Goal: Task Accomplishment & Management: Use online tool/utility

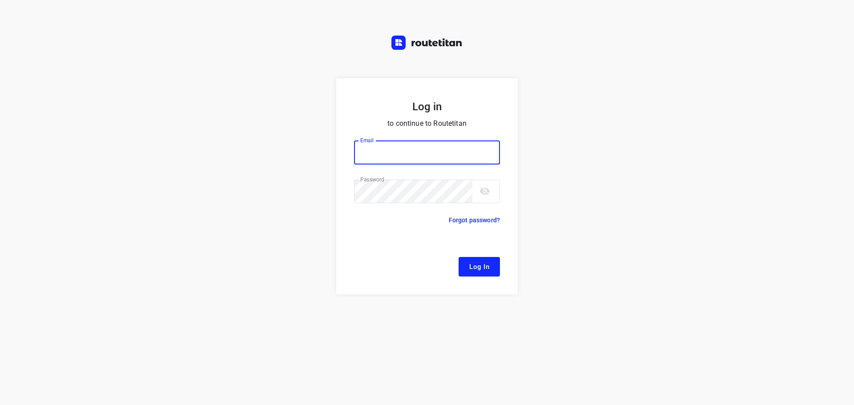
type input "[EMAIL_ADDRESS][DOMAIN_NAME]"
click at [493, 270] on button "Log In" at bounding box center [478, 267] width 41 height 20
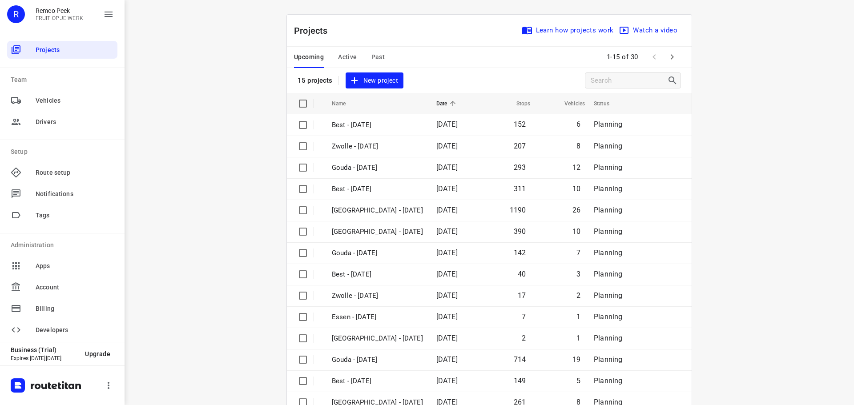
click at [339, 52] on span "Active" at bounding box center [347, 57] width 19 height 11
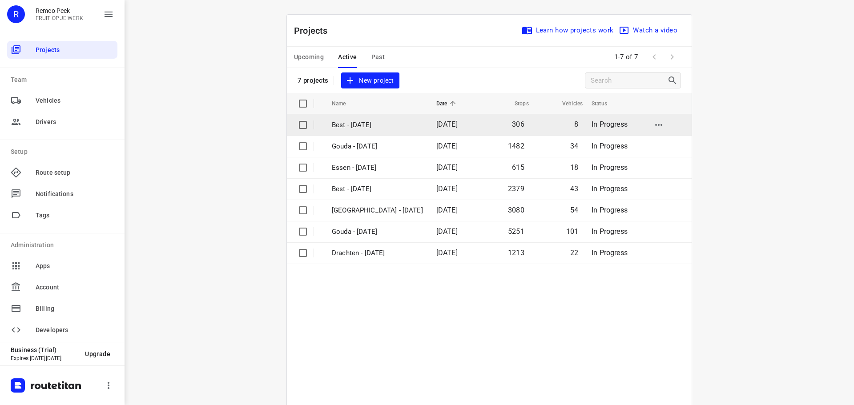
click at [366, 127] on p "Best - [DATE]" at bounding box center [377, 125] width 91 height 10
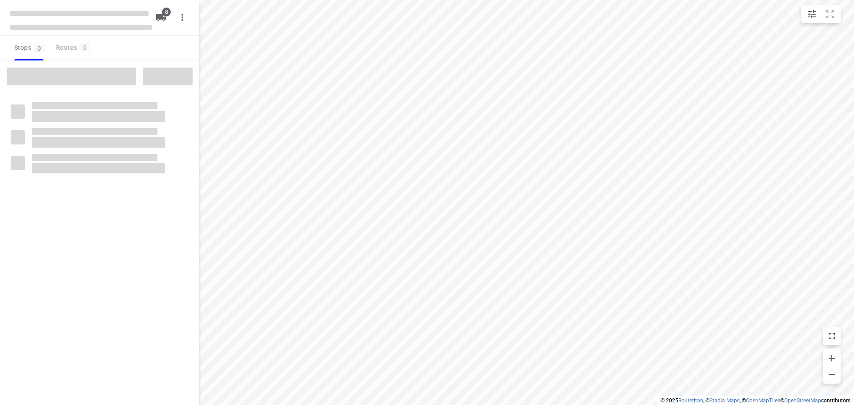
checkbox input "true"
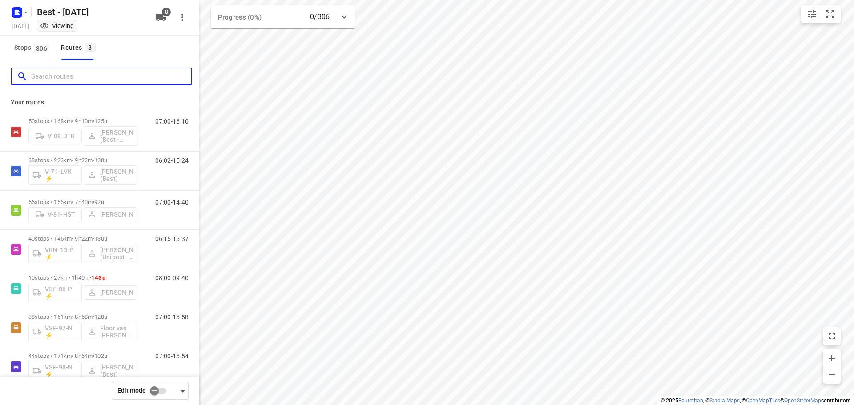
click at [133, 80] on input "Search routes" at bounding box center [111, 77] width 160 height 14
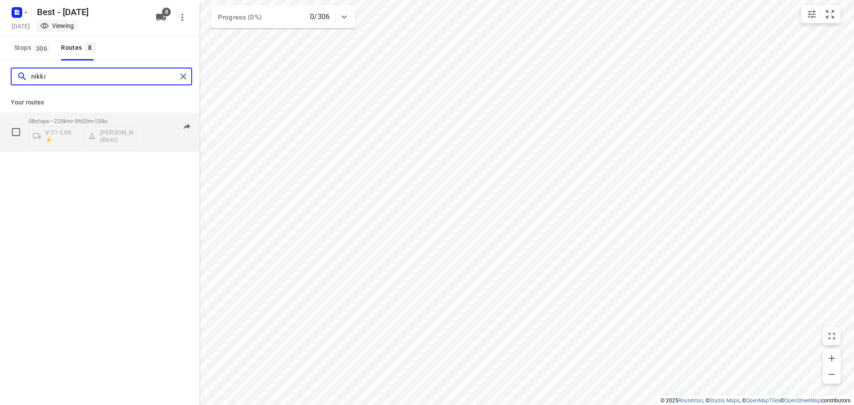
type input "nikki"
click at [93, 117] on div "38 stops • 223km • 9h22m • 138u V-71-LVK ⚡ [PERSON_NAME] (Best)" at bounding box center [82, 131] width 109 height 37
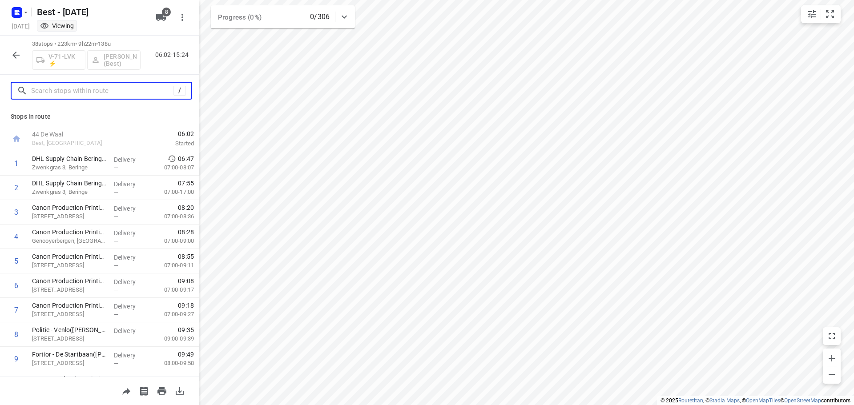
click at [104, 90] on input "text" at bounding box center [102, 91] width 142 height 14
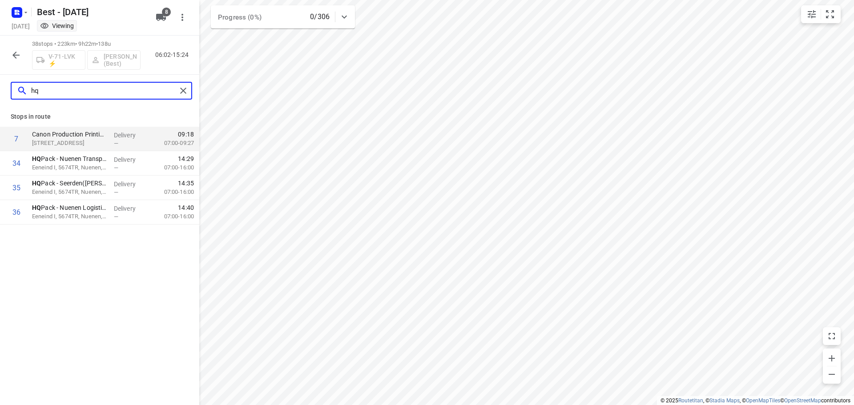
type input "hq"
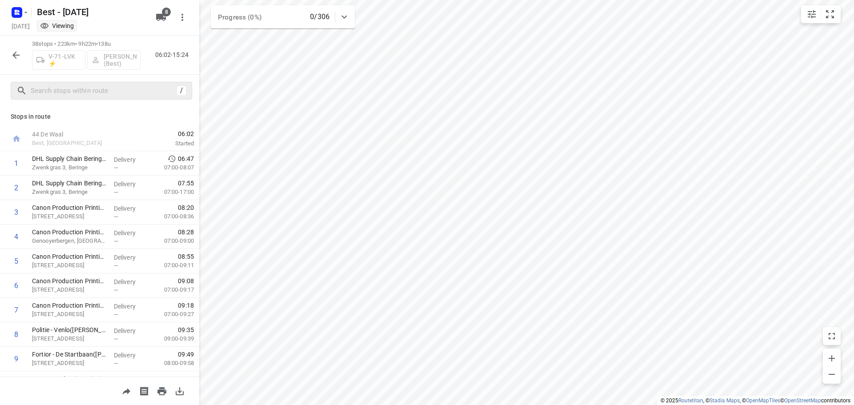
click at [140, 100] on div "/" at bounding box center [99, 91] width 199 height 32
click at [89, 97] on div "/" at bounding box center [101, 91] width 181 height 18
click at [93, 95] on input "text" at bounding box center [111, 91] width 160 height 14
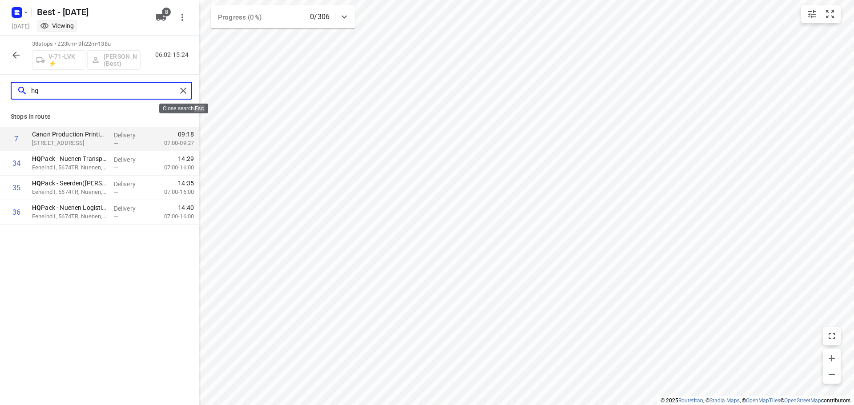
type input "hq"
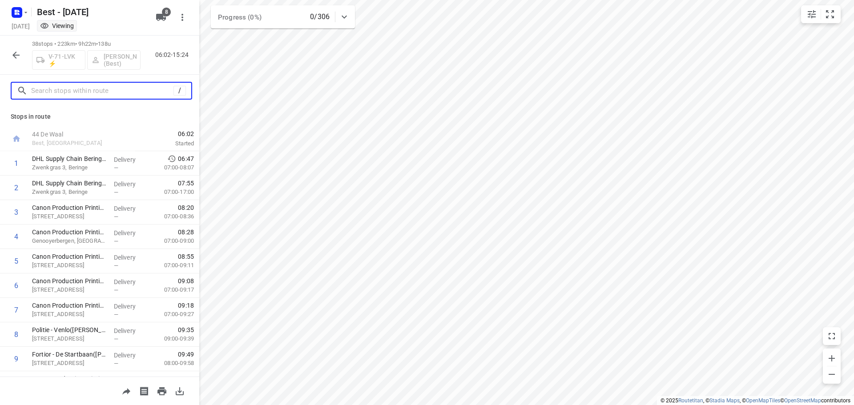
click at [101, 85] on input "text" at bounding box center [102, 91] width 142 height 14
click at [15, 60] on icon "button" at bounding box center [16, 55] width 11 height 11
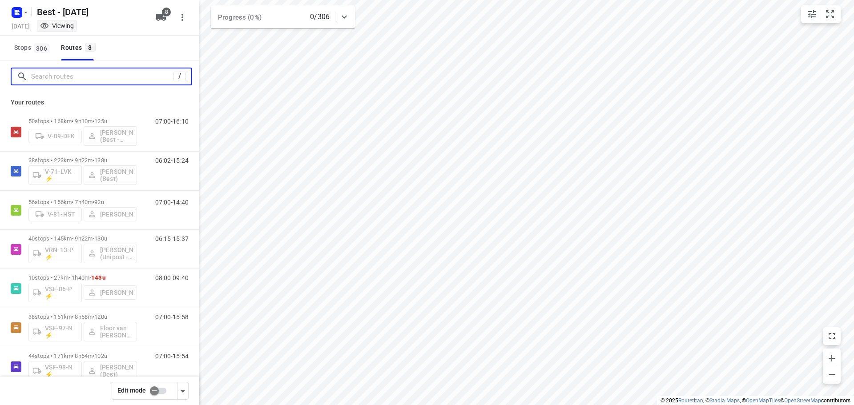
click at [95, 77] on input "Search routes" at bounding box center [102, 77] width 142 height 14
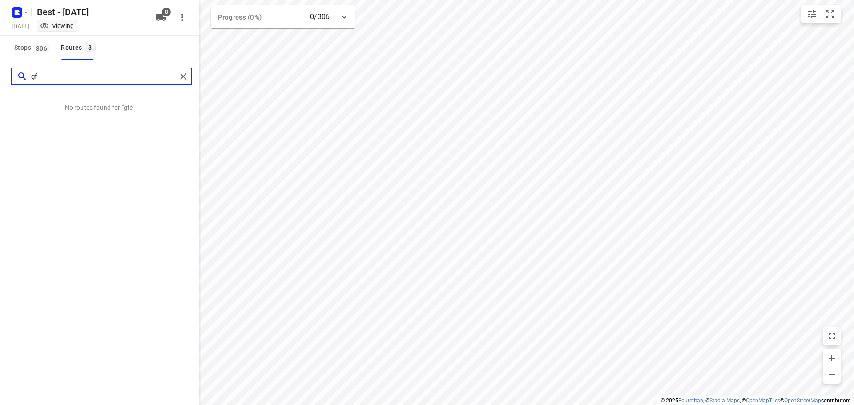
type input "g"
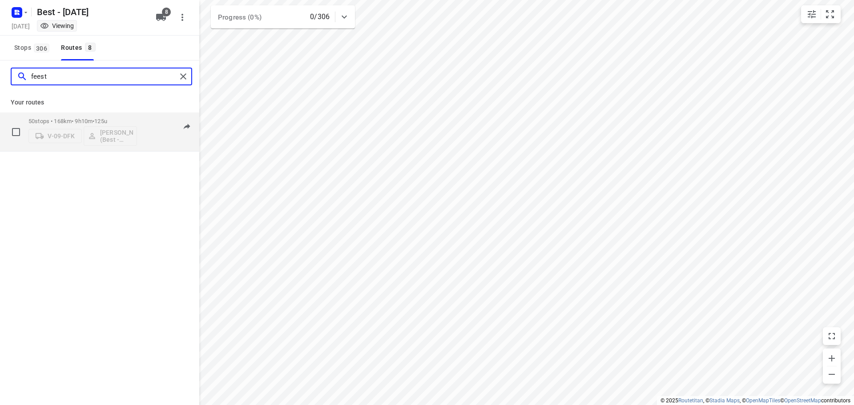
type input "feest"
click at [117, 124] on p "50 stops • 168km • 9h10m • 125u" at bounding box center [82, 121] width 109 height 7
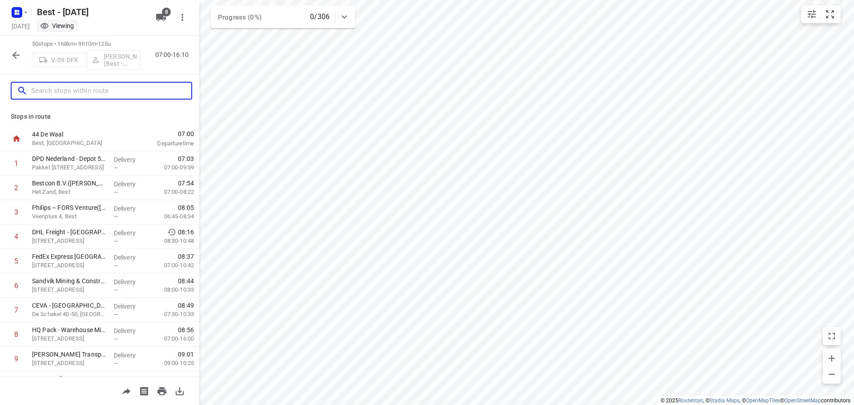
click at [136, 89] on input "text" at bounding box center [111, 91] width 160 height 14
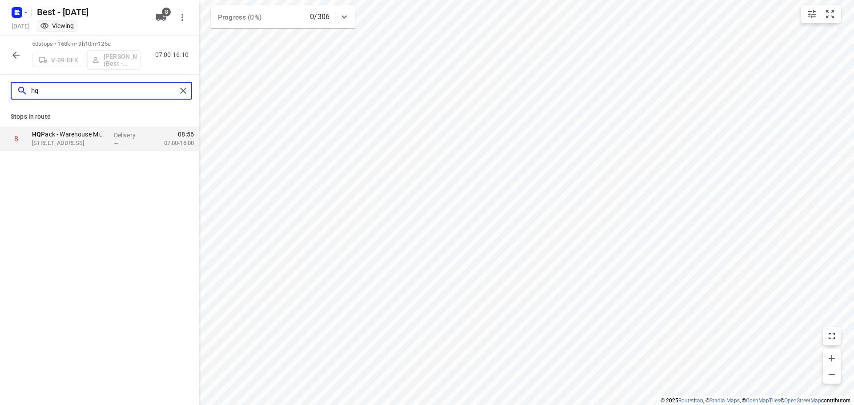
type input "hq"
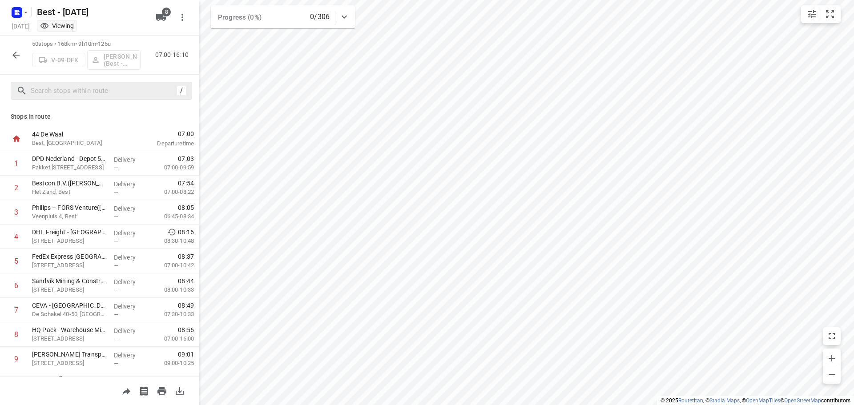
click at [16, 53] on icon "button" at bounding box center [15, 55] width 7 height 7
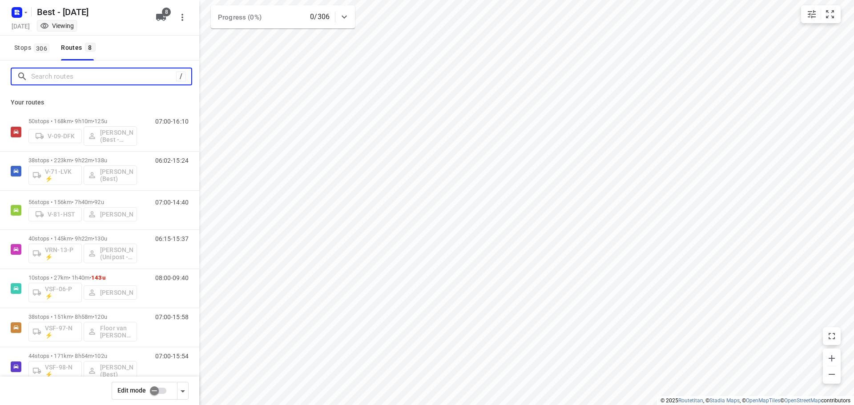
click at [100, 82] on input "Search routes" at bounding box center [103, 77] width 145 height 14
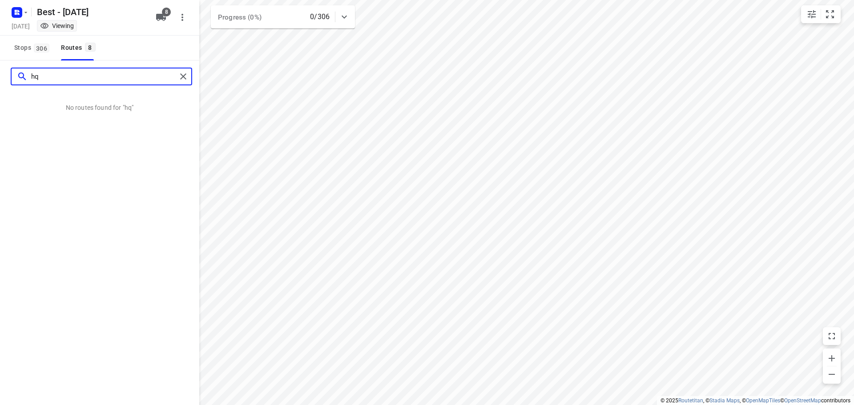
type input "hq"
click at [178, 68] on div "hq" at bounding box center [101, 77] width 181 height 18
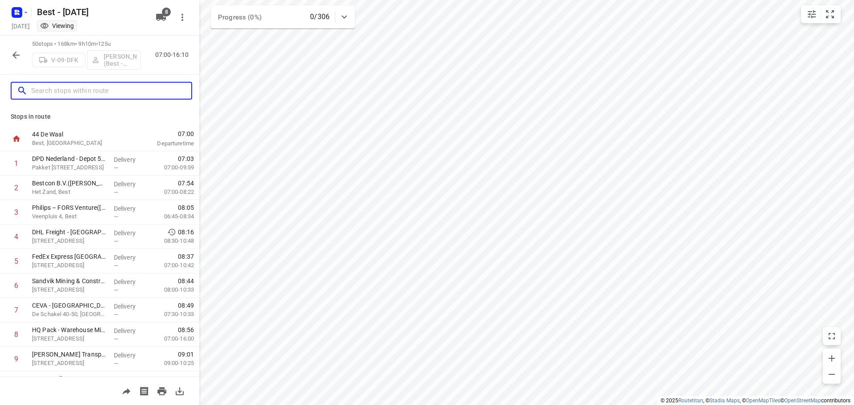
click at [121, 90] on input "text" at bounding box center [111, 91] width 160 height 14
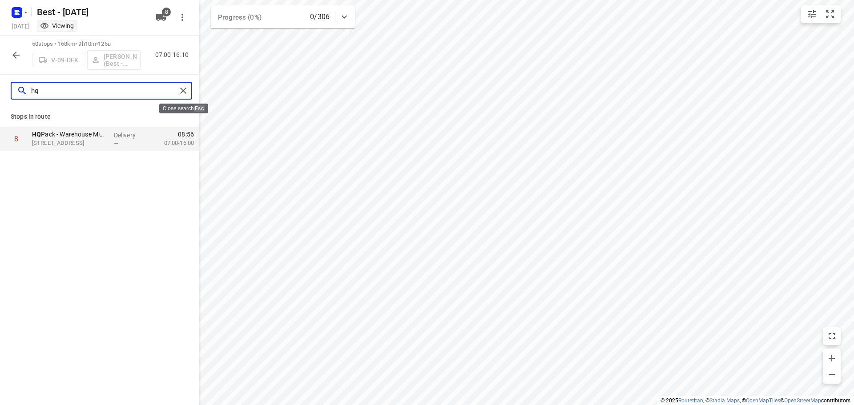
type input "hq"
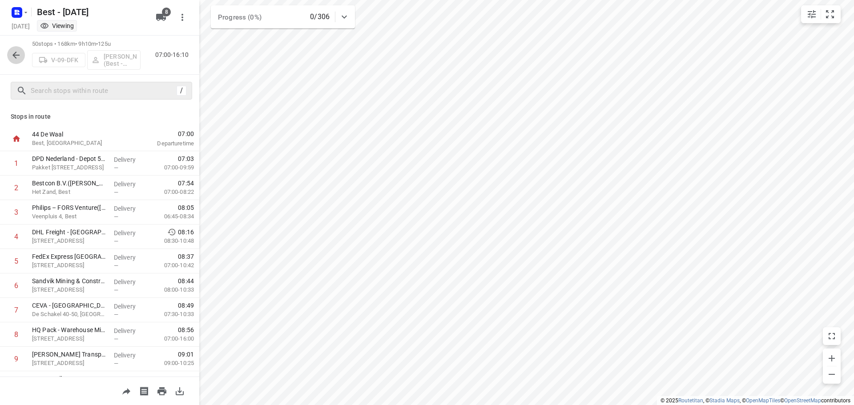
click at [10, 62] on button "button" at bounding box center [16, 55] width 18 height 18
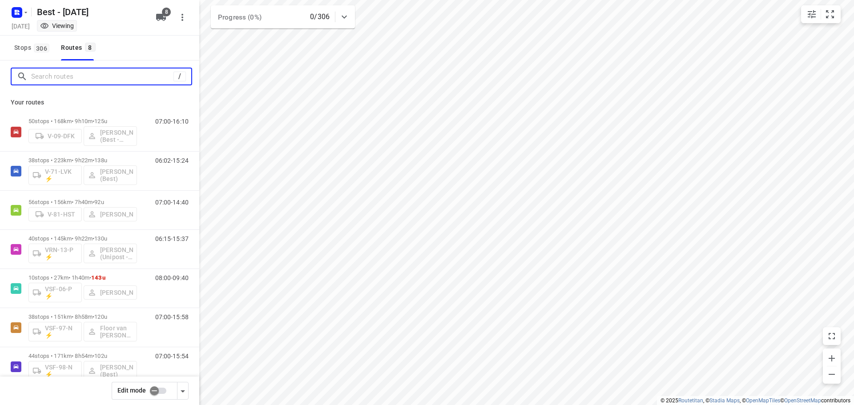
click at [75, 77] on input "Search routes" at bounding box center [102, 77] width 142 height 14
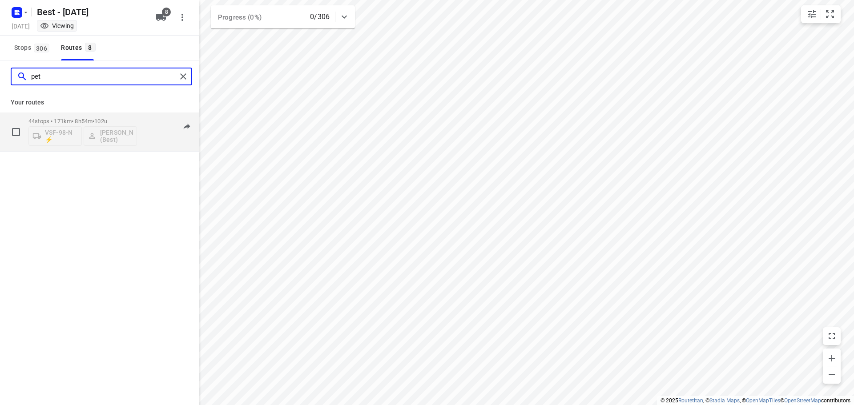
type input "pet"
click at [59, 118] on p "44 stops • 171km • 8h54m • 102u" at bounding box center [82, 121] width 109 height 7
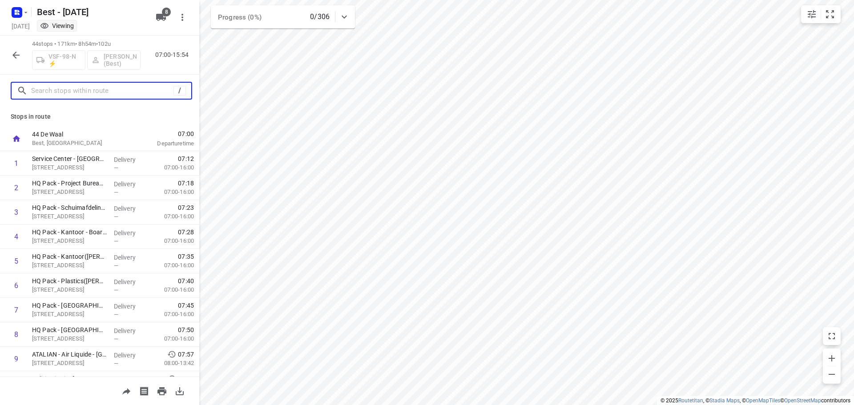
click at [87, 96] on input "text" at bounding box center [102, 91] width 142 height 14
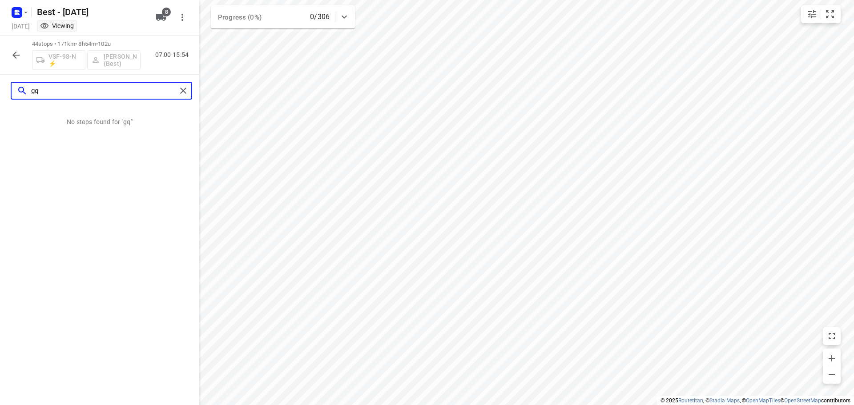
type input "g"
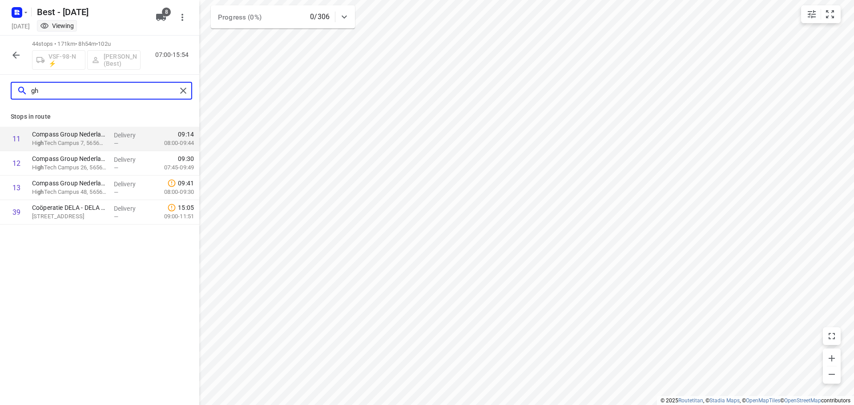
type input "g"
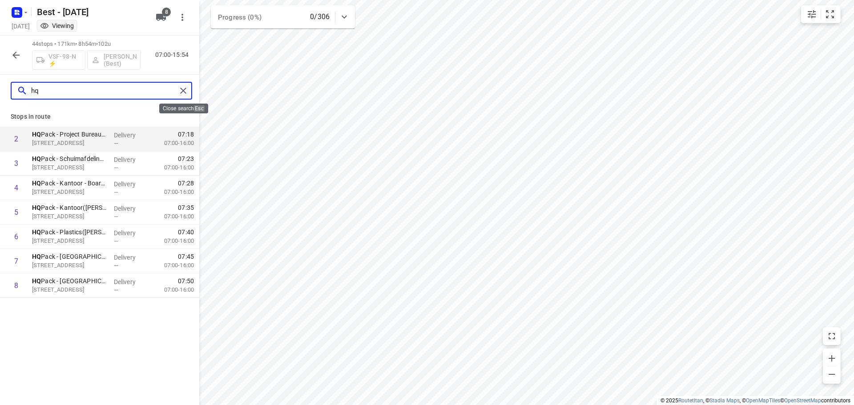
type input "hq"
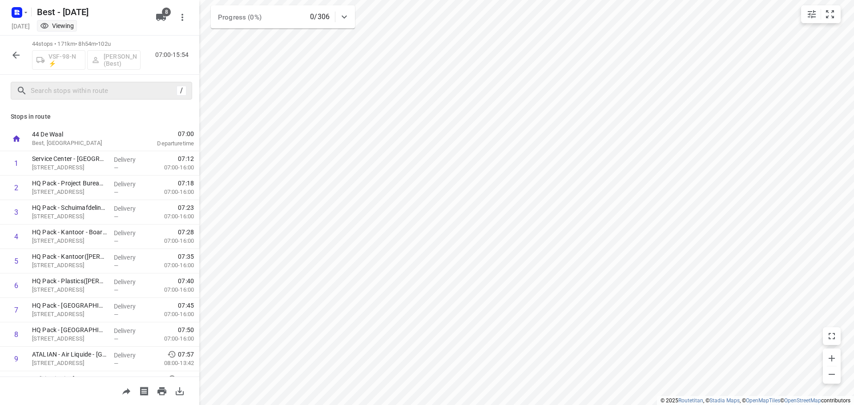
click at [14, 56] on icon "button" at bounding box center [16, 55] width 11 height 11
